Goal: Information Seeking & Learning: Find specific fact

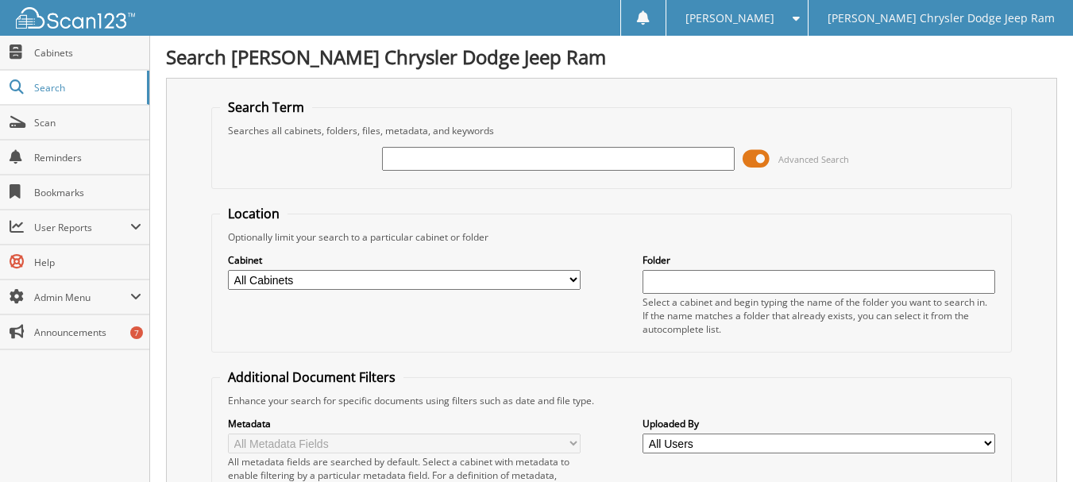
drag, startPoint x: 464, startPoint y: 281, endPoint x: 453, endPoint y: 276, distance: 11.4
click at [461, 280] on select "All Cabinets ACCOUNTS PAYABLE ACCOUNTS RECEIVABLE CAR DEALS DEALER STATEMENTS G…" at bounding box center [404, 280] width 353 height 20
select select "15832"
click at [228, 270] on select "All Cabinets ACCOUNTS PAYABLE ACCOUNTS RECEIVABLE CAR DEALS DEALER STATEMENTS G…" at bounding box center [404, 280] width 353 height 20
click at [468, 157] on input "text" at bounding box center [558, 159] width 353 height 24
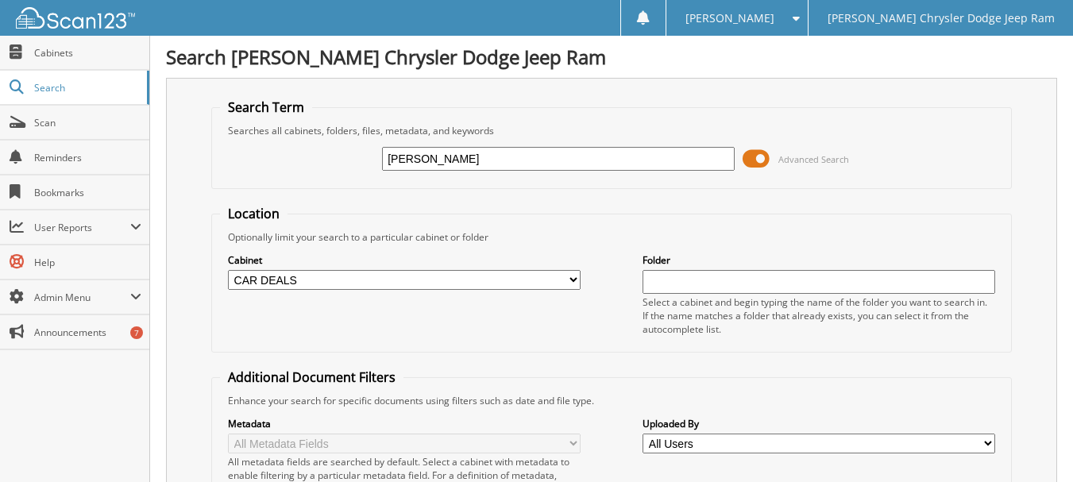
type input "[PERSON_NAME]"
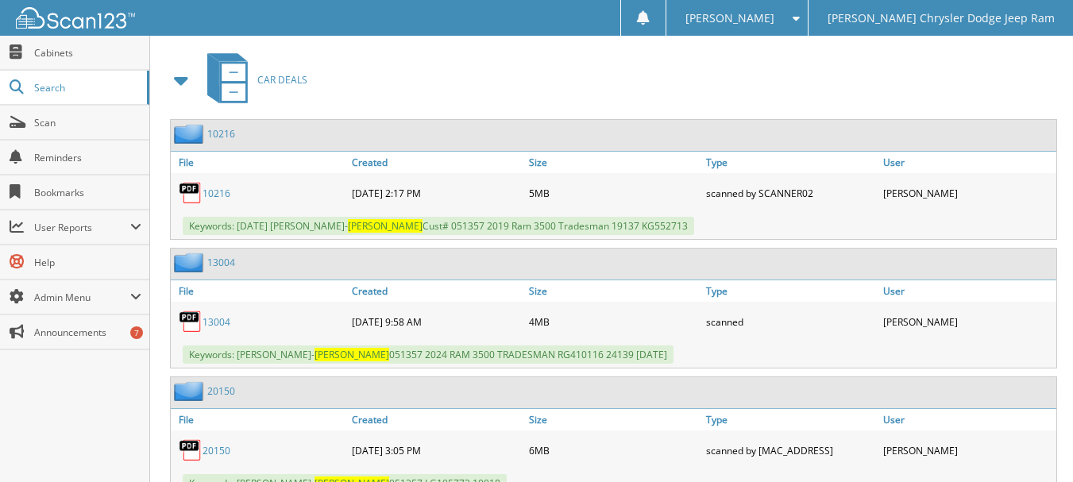
scroll to position [874, 0]
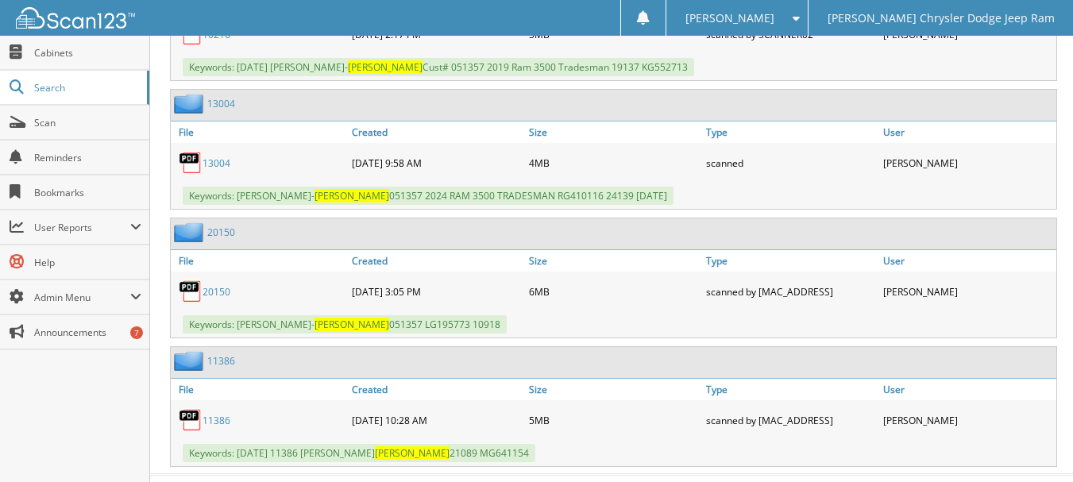
click at [218, 165] on link "13004" at bounding box center [217, 163] width 28 height 14
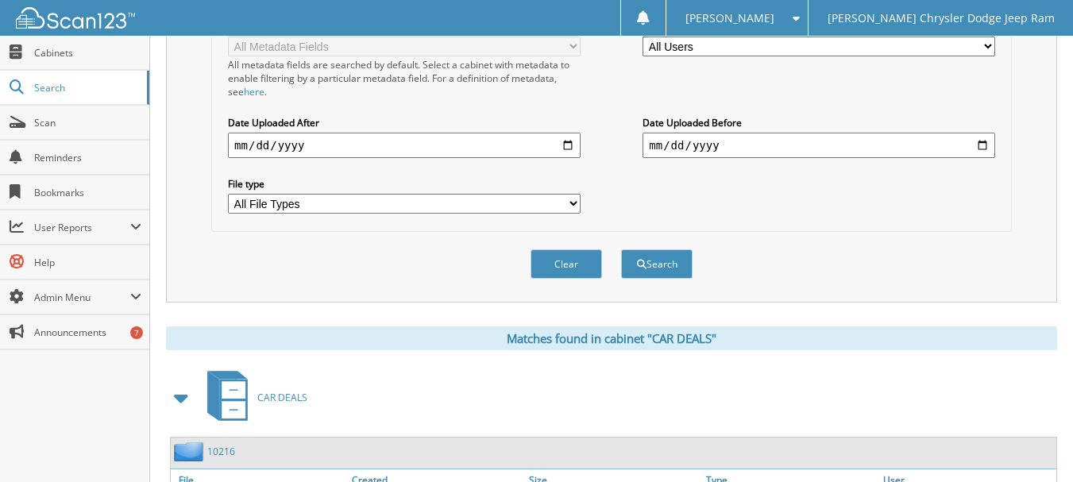
scroll to position [238, 0]
